Goal: Transaction & Acquisition: Book appointment/travel/reservation

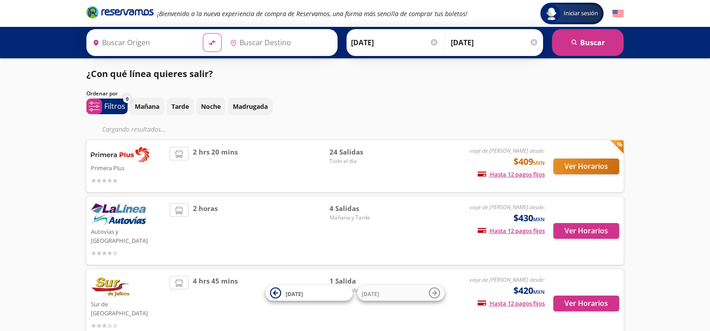
type input "[GEOGRAPHIC_DATA], [GEOGRAPHIC_DATA]"
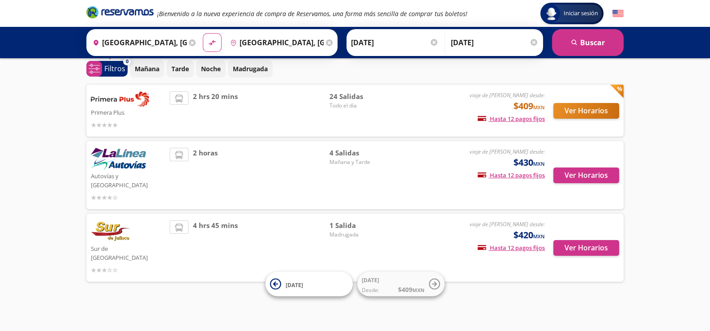
scroll to position [20, 0]
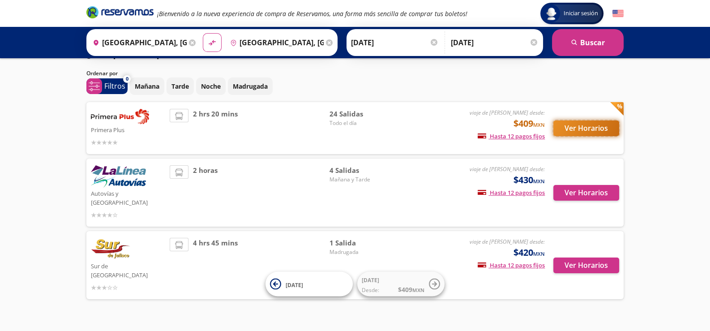
click at [594, 127] on button "Ver Horarios" at bounding box center [587, 128] width 66 height 16
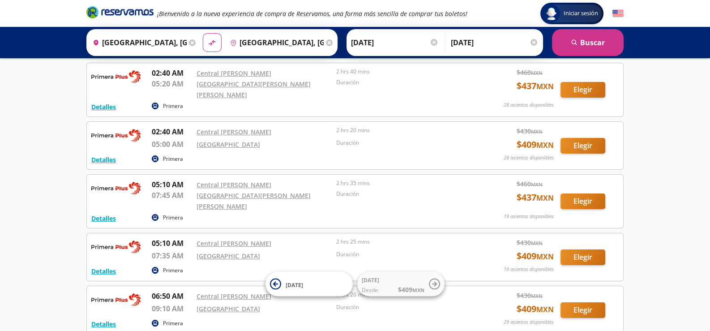
scroll to position [89, 0]
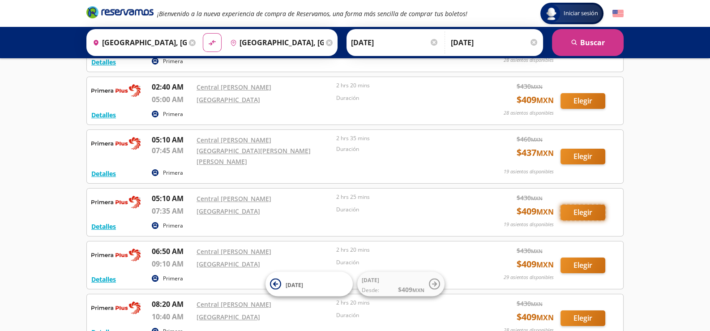
click at [572, 205] on button "Elegir" at bounding box center [583, 213] width 45 height 16
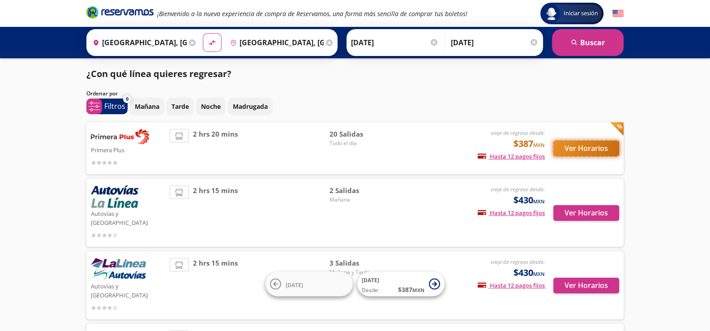
click at [601, 148] on button "Ver Horarios" at bounding box center [587, 149] width 66 height 16
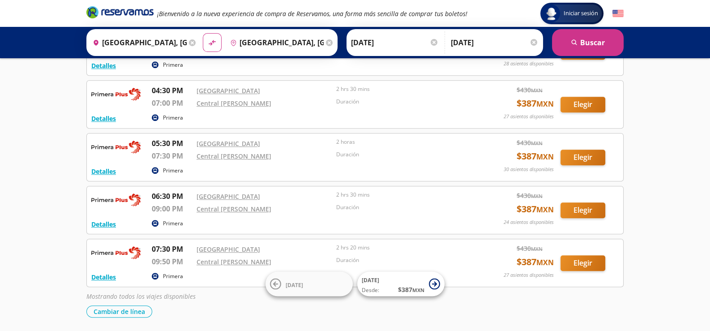
scroll to position [744, 0]
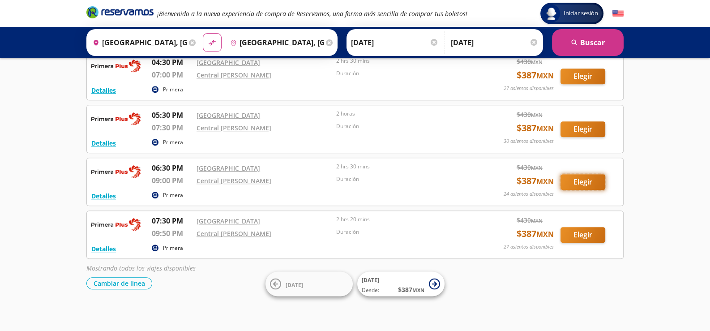
click at [575, 179] on button "Elegir" at bounding box center [583, 182] width 45 height 16
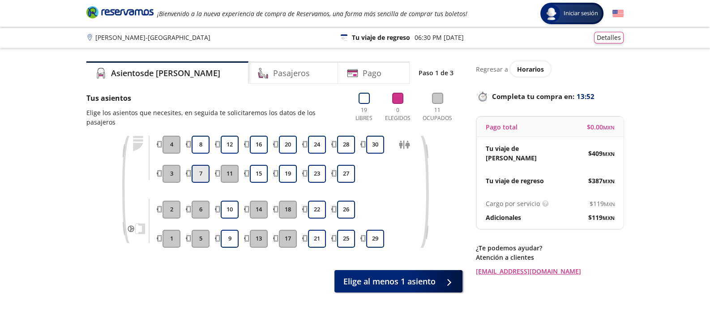
click at [207, 165] on button "7" at bounding box center [201, 174] width 18 height 18
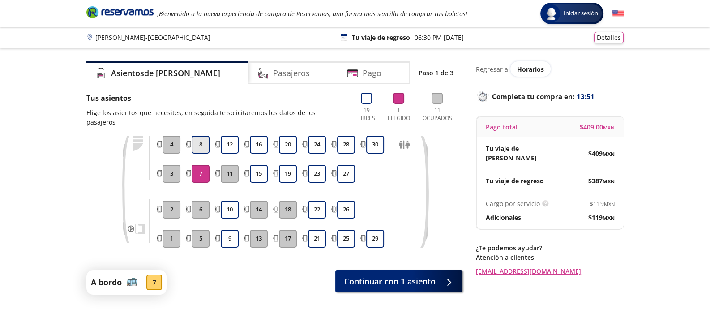
click at [206, 136] on button "8" at bounding box center [201, 145] width 18 height 18
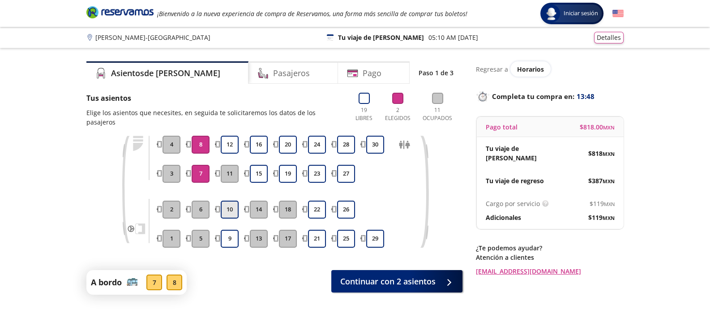
click at [228, 206] on button "10" at bounding box center [230, 210] width 18 height 18
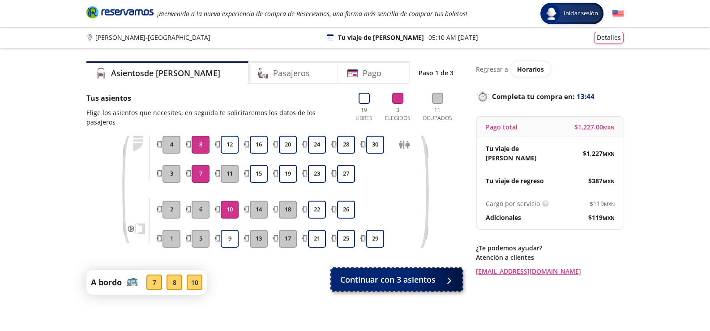
click at [394, 274] on span "Continuar con 3 asientos" at bounding box center [387, 280] width 95 height 12
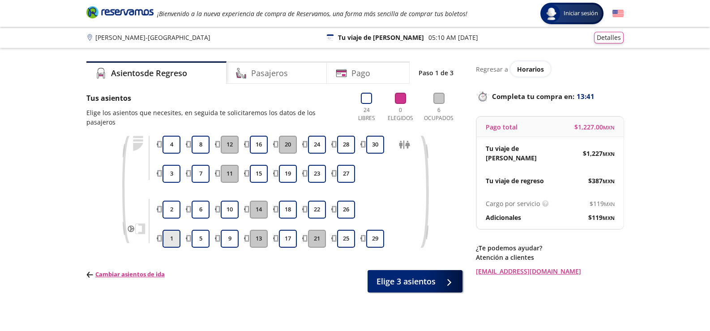
click at [172, 230] on button "1" at bounding box center [172, 239] width 18 height 18
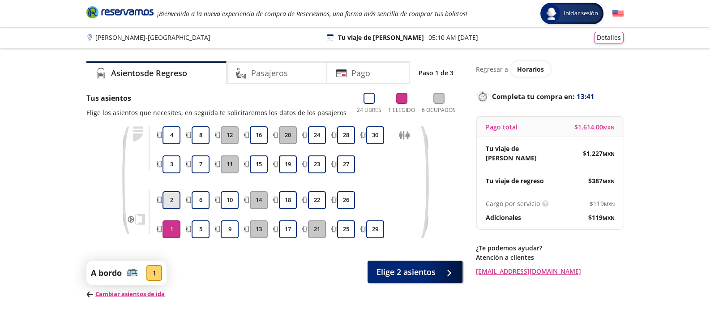
click at [175, 203] on button "2" at bounding box center [172, 200] width 18 height 18
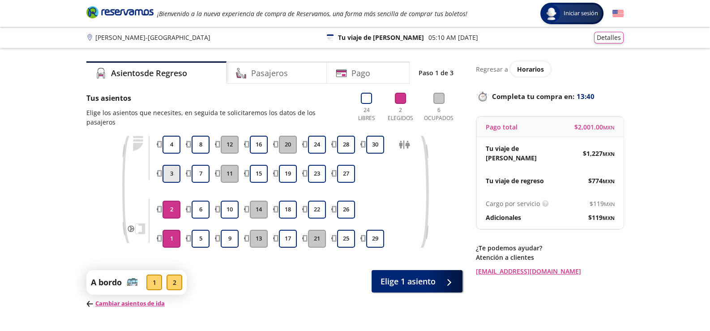
click at [172, 167] on button "3" at bounding box center [172, 174] width 18 height 18
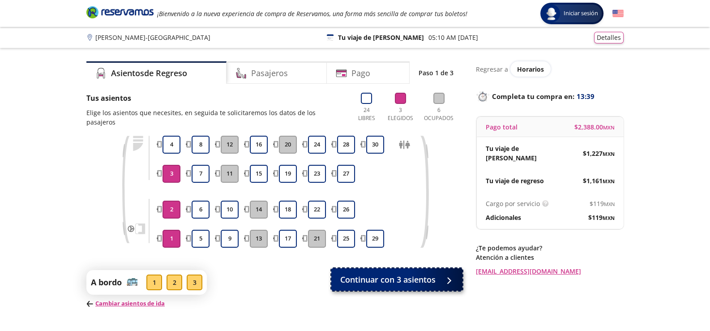
click at [433, 276] on button "Continuar con 3 asientos" at bounding box center [396, 279] width 131 height 22
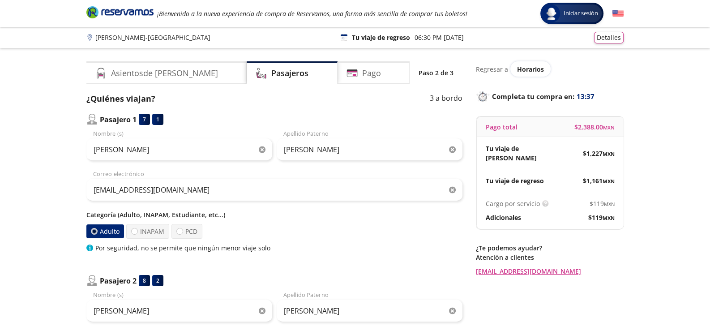
scroll to position [89, 0]
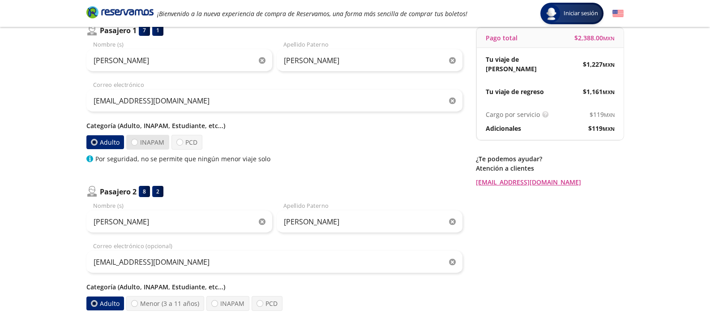
click at [146, 139] on label "INAPAM" at bounding box center [147, 142] width 43 height 15
click at [137, 139] on input "INAPAM" at bounding box center [135, 142] width 6 height 6
radio input "true"
radio input "false"
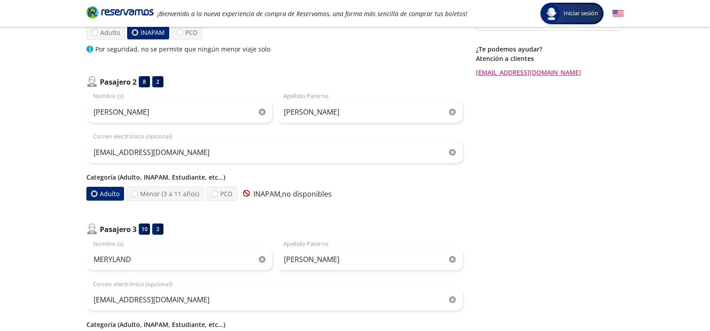
scroll to position [378, 0]
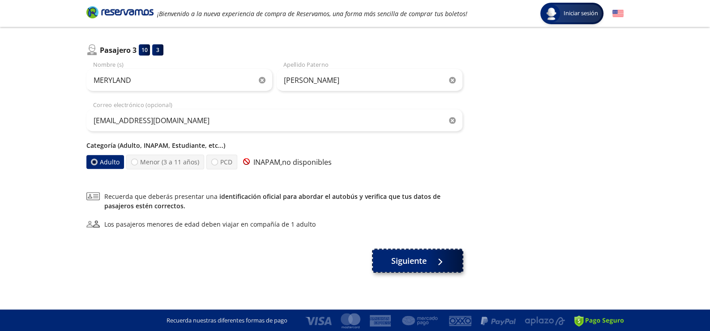
click at [408, 266] on button "Siguiente" at bounding box center [418, 260] width 90 height 22
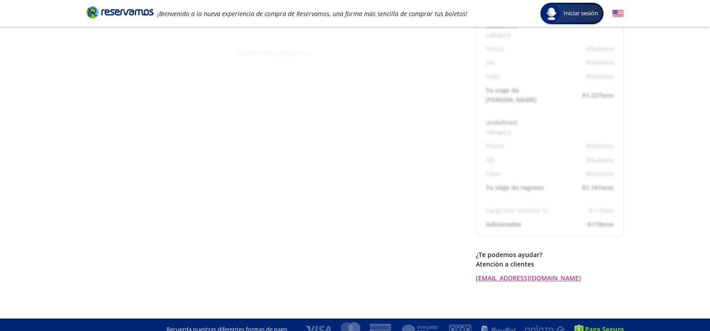
scroll to position [78, 0]
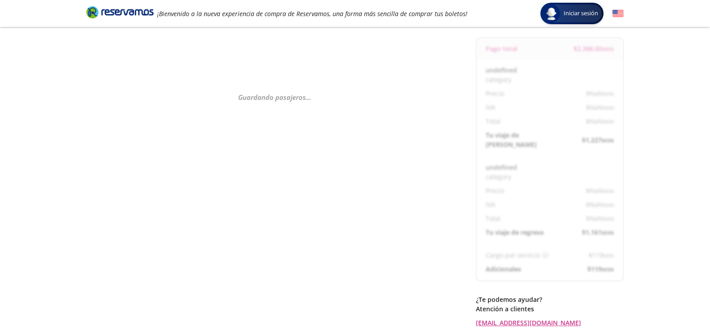
select select "MX"
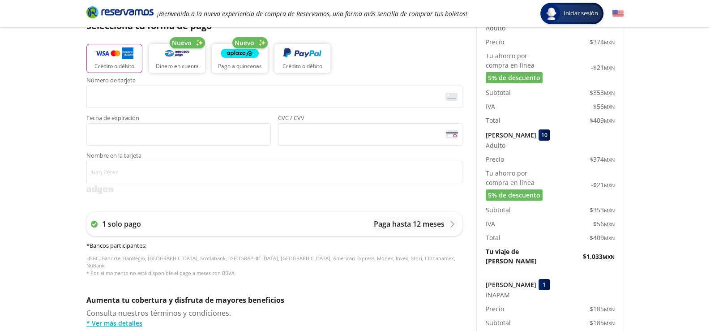
scroll to position [391, 0]
